Goal: Task Accomplishment & Management: Manage account settings

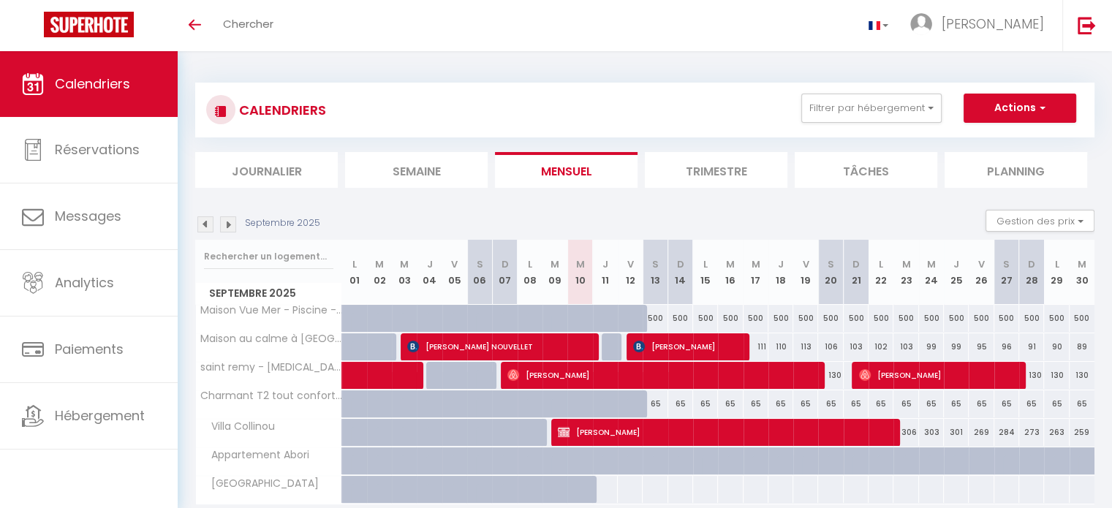
click at [736, 160] on li "Trimestre" at bounding box center [716, 170] width 143 height 36
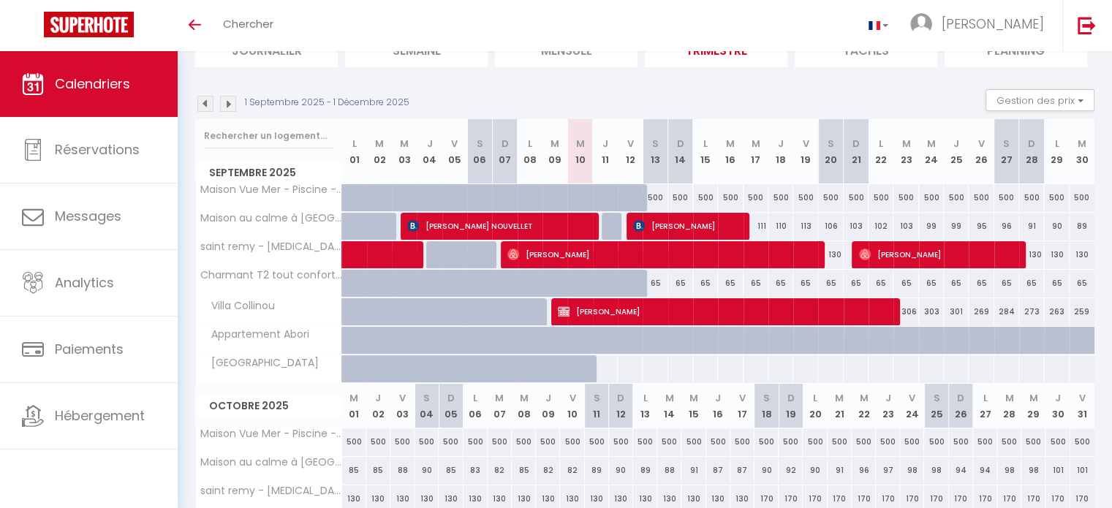
scroll to position [122, 0]
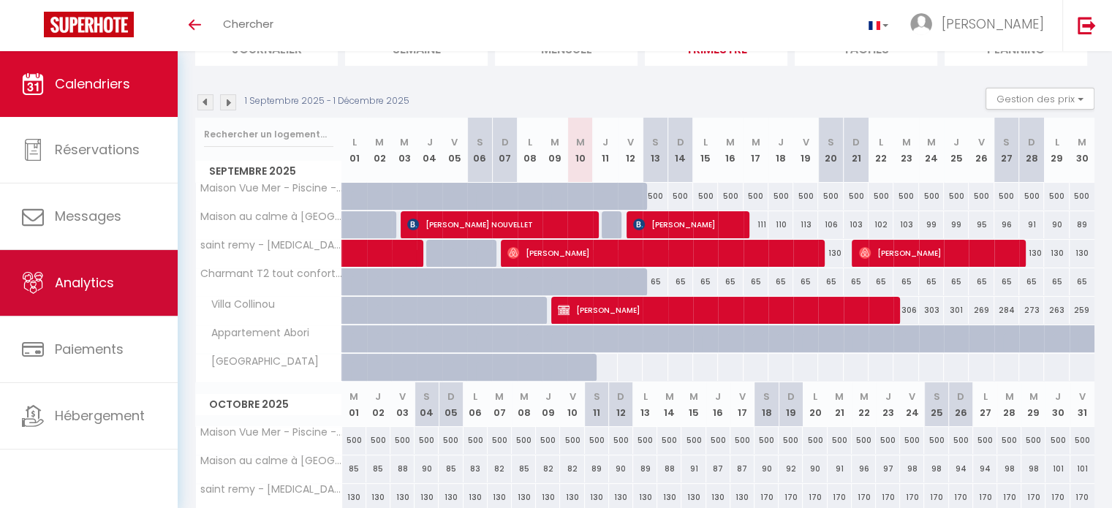
click at [108, 279] on span "Analytics" at bounding box center [84, 282] width 59 height 18
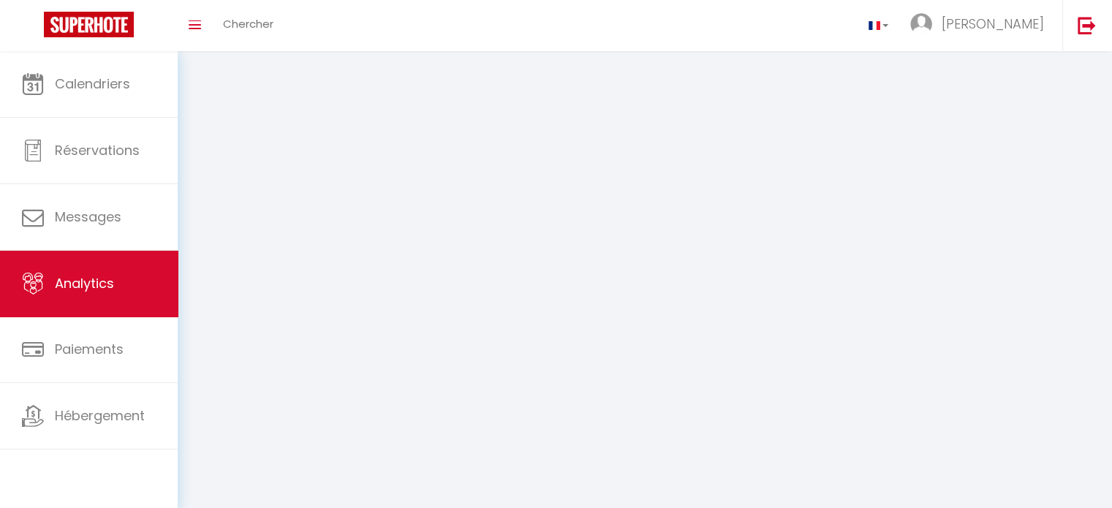
select select "2025"
select select "9"
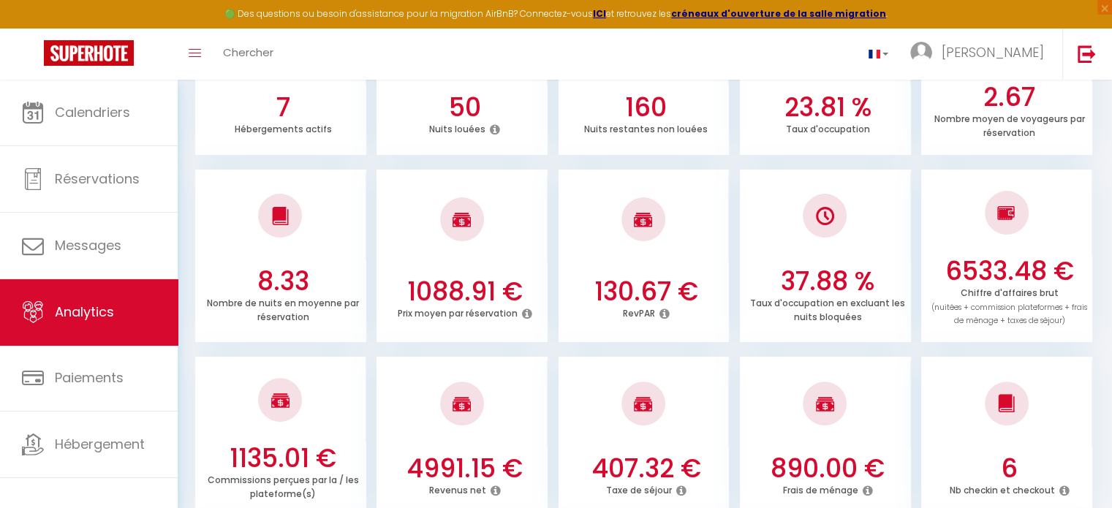
scroll to position [336, 0]
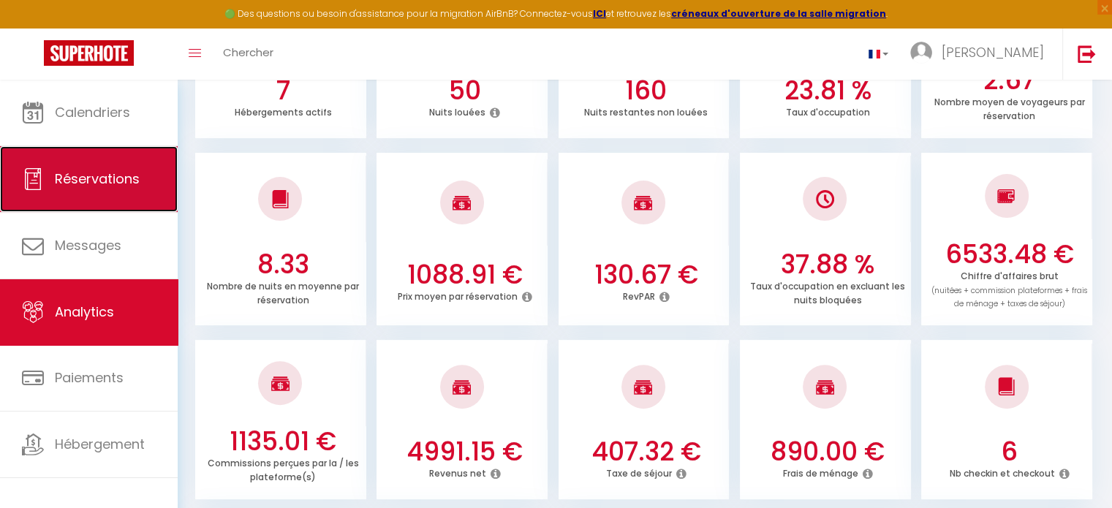
click at [135, 183] on span "Réservations" at bounding box center [97, 179] width 85 height 18
select select "not_cancelled"
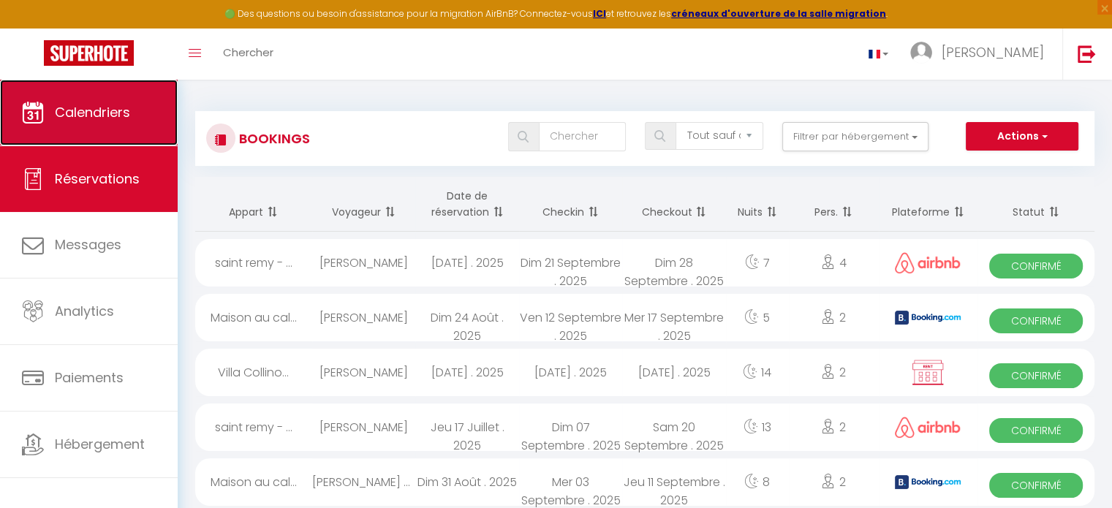
click at [70, 113] on span "Calendriers" at bounding box center [92, 112] width 75 height 18
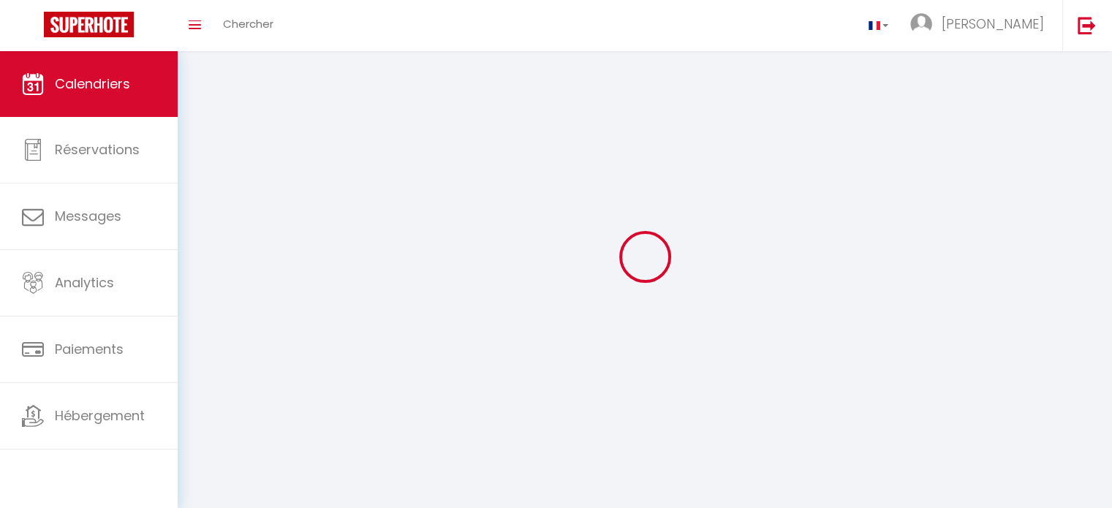
click at [781, 45] on div "Toggle menubar Chercher BUTTON [PERSON_NAME]" at bounding box center [603, 25] width 995 height 51
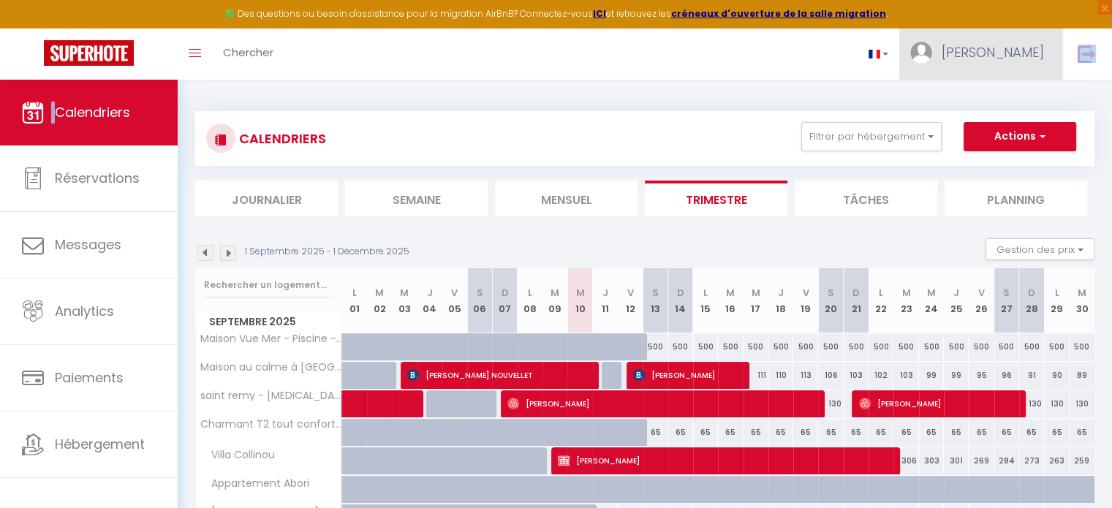
click at [1023, 58] on span "[PERSON_NAME]" at bounding box center [993, 52] width 102 height 18
click at [994, 106] on link "Paramètres" at bounding box center [1004, 101] width 108 height 25
select select "fr"
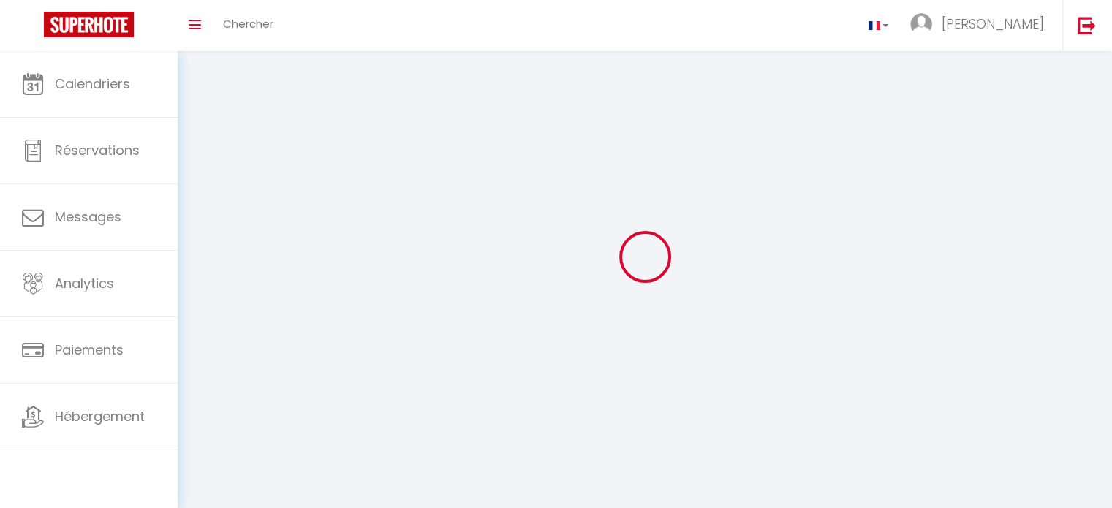
type input "[PERSON_NAME]"
type input "MOLERO"
select select
select select "28"
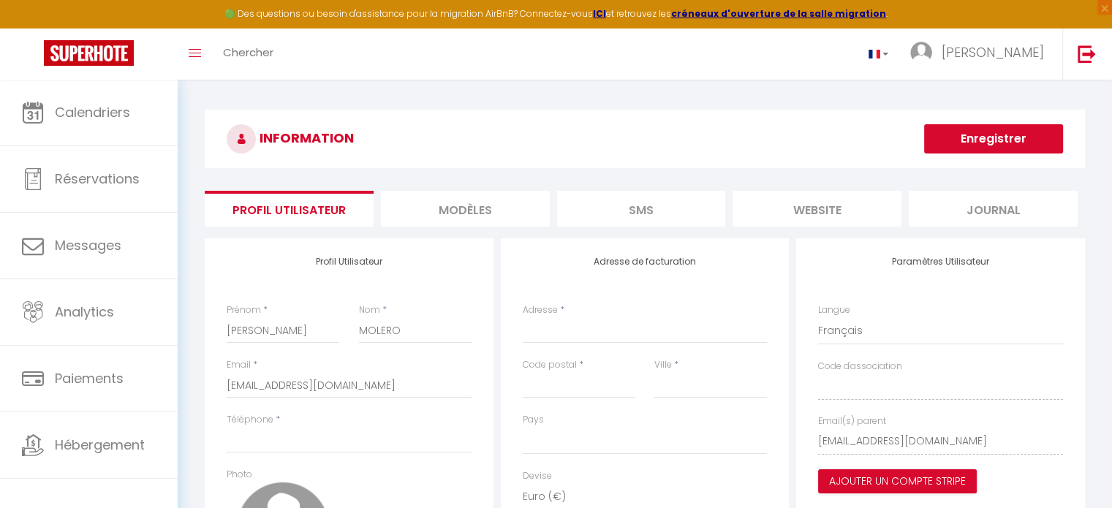
click at [508, 208] on li "MODÈLES" at bounding box center [465, 209] width 169 height 36
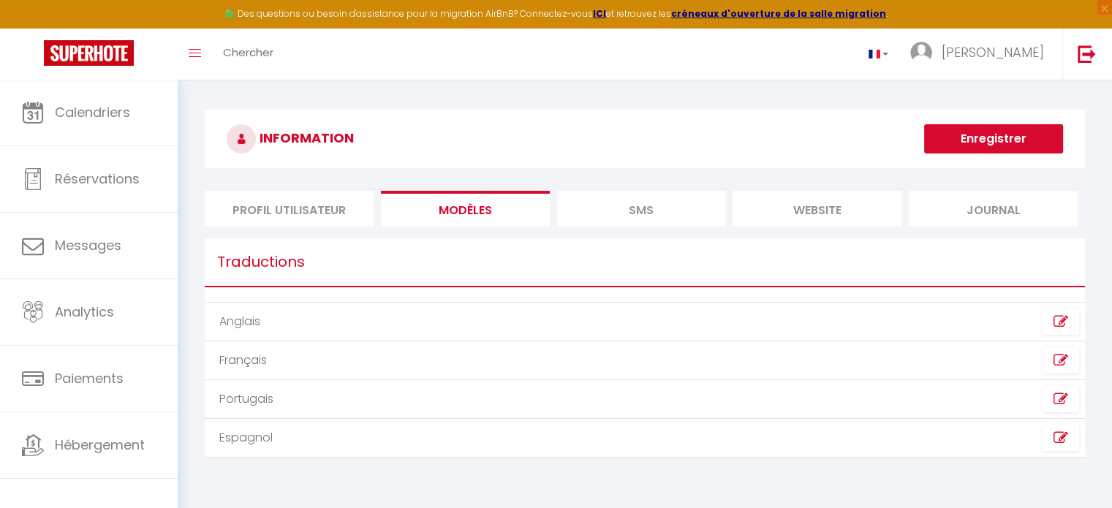
click at [950, 221] on li "Journal" at bounding box center [993, 209] width 169 height 36
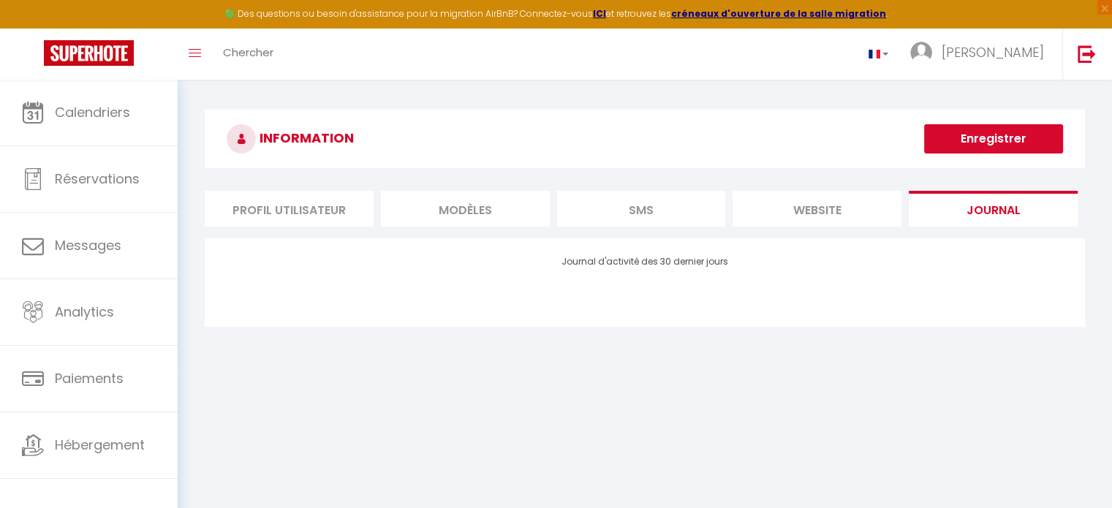
click at [825, 219] on li "website" at bounding box center [816, 209] width 169 height 36
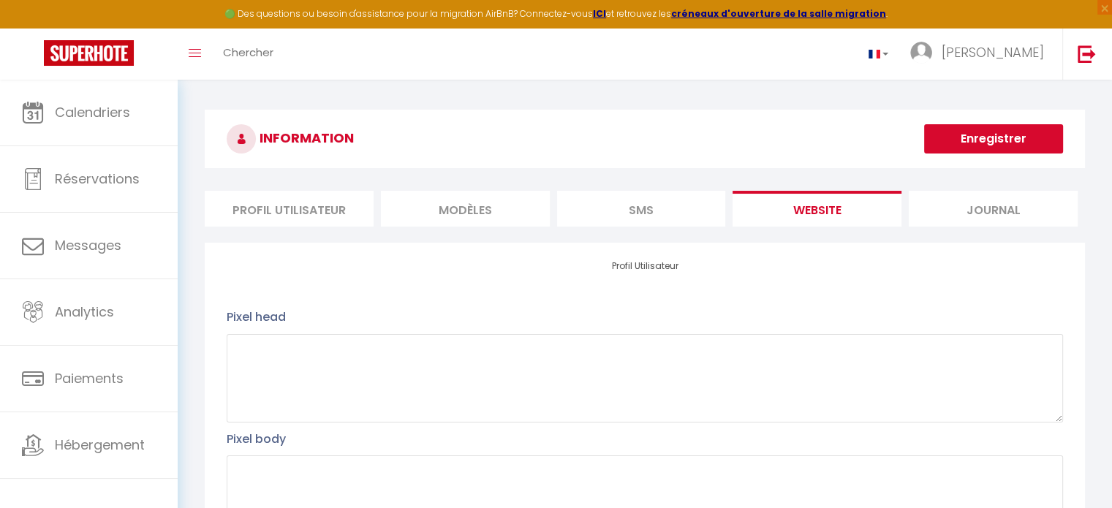
click at [663, 195] on li "SMS" at bounding box center [641, 209] width 169 height 36
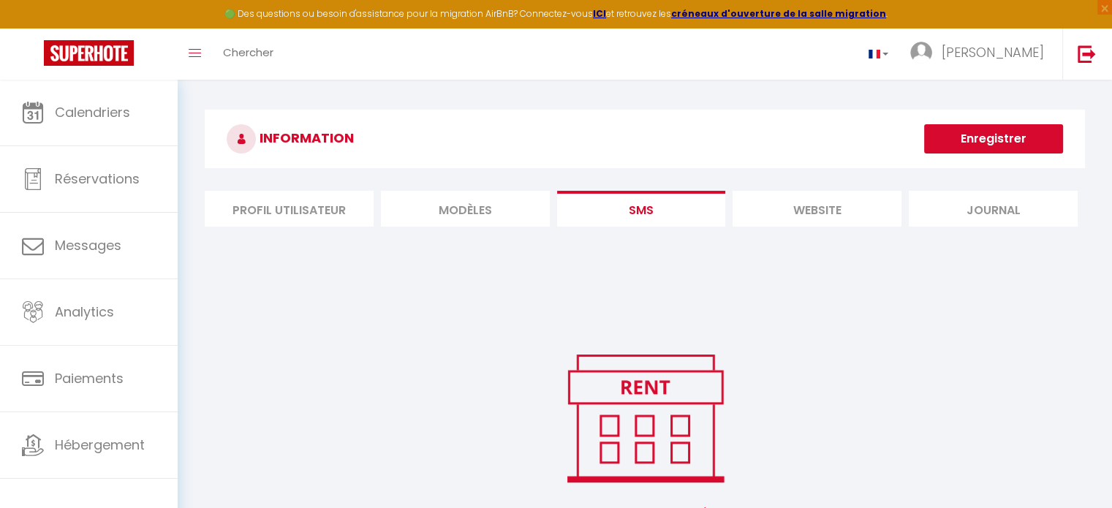
scroll to position [79, 0]
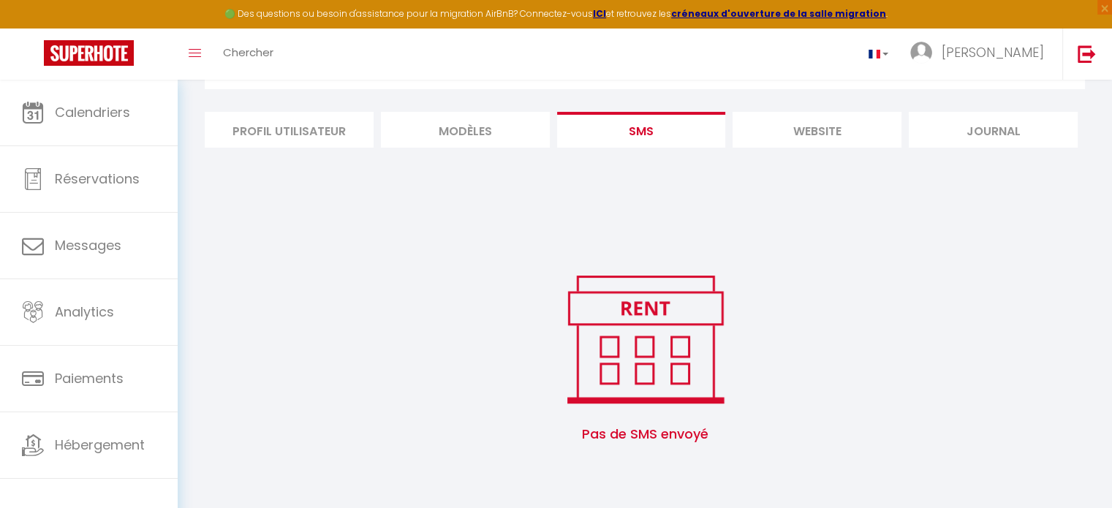
click at [501, 101] on div "INFORMATION Enregistrer Profil Utilisateur MODÈLES SMS website Journal Profil U…" at bounding box center [645, 247] width 880 height 433
click at [500, 125] on li "MODÈLES" at bounding box center [465, 130] width 169 height 36
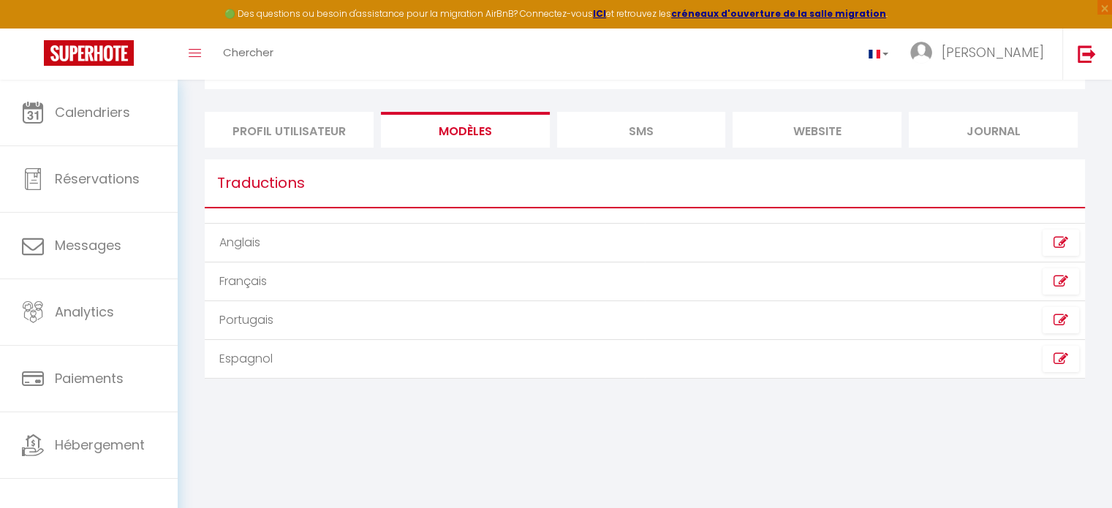
click at [310, 123] on li "Profil Utilisateur" at bounding box center [289, 130] width 169 height 36
select select
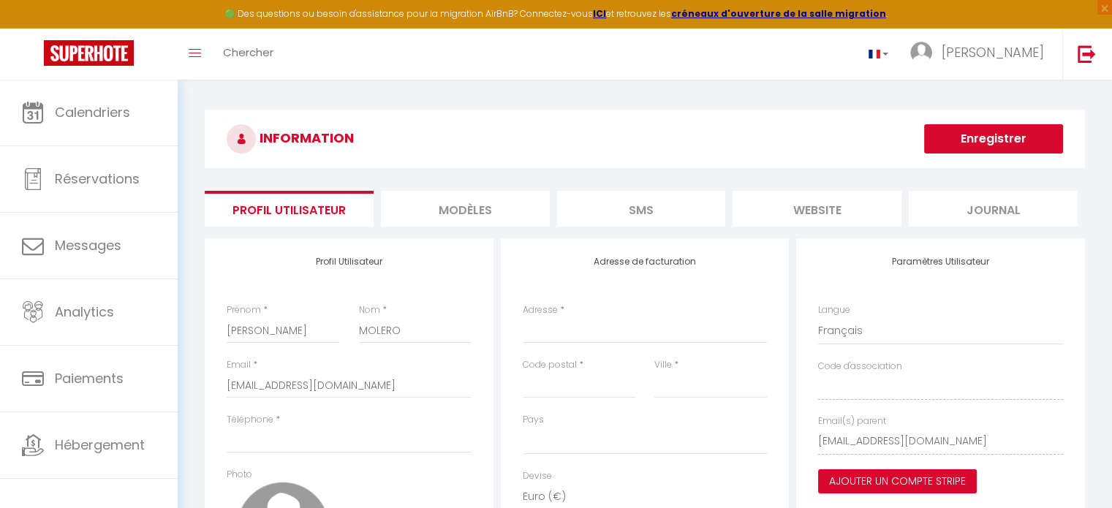
drag, startPoint x: 573, startPoint y: 60, endPoint x: 564, endPoint y: 113, distance: 54.2
click at [564, 113] on div "🟢 Des questions ou besoin d'assistance pour la migration AirBnB? Connectez-vous…" at bounding box center [556, 383] width 1112 height 606
click at [564, 113] on h3 "INFORMATION" at bounding box center [645, 139] width 880 height 58
